Goal: Check status: Check status

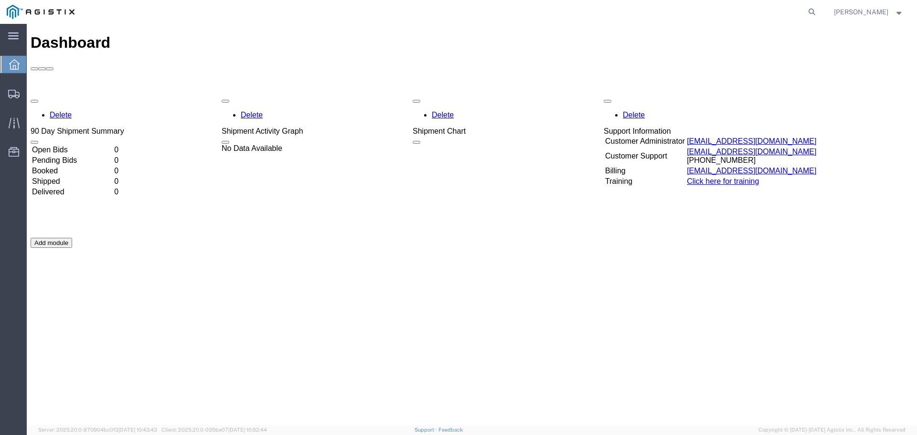
click at [113, 156] on td "Pending Bids" at bounding box center [72, 161] width 81 height 10
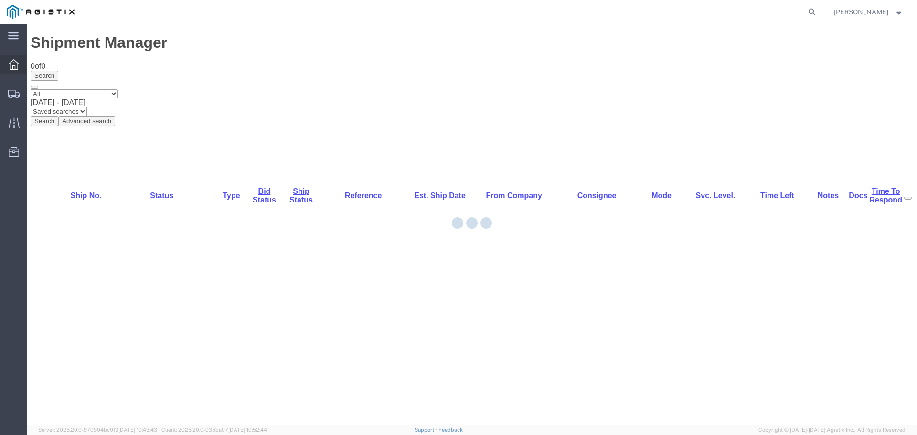
click at [16, 67] on icon at bounding box center [14, 64] width 11 height 11
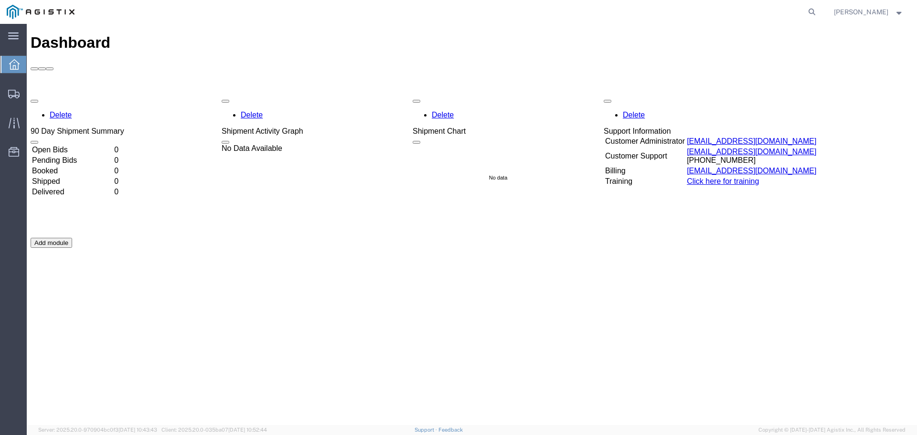
click at [124, 262] on div at bounding box center [78, 262] width 94 height 0
click at [123, 166] on td "0" at bounding box center [118, 171] width 9 height 10
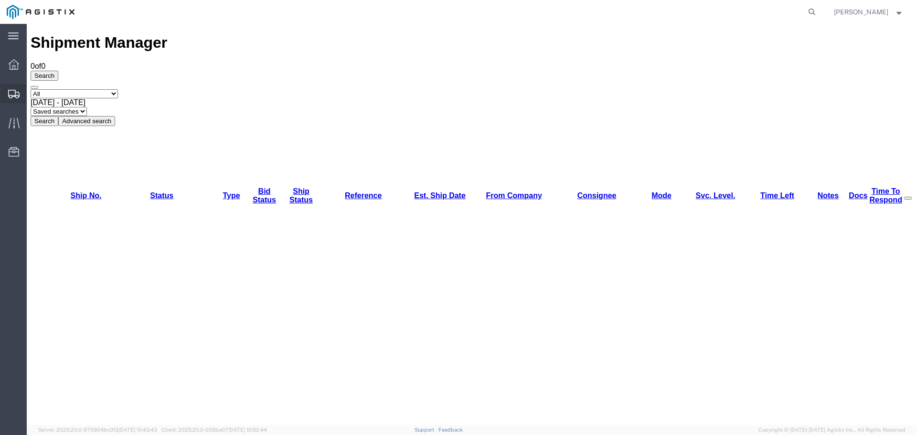
click at [10, 93] on icon at bounding box center [13, 94] width 11 height 9
click at [15, 65] on icon at bounding box center [14, 64] width 11 height 11
